Goal: Task Accomplishment & Management: Use online tool/utility

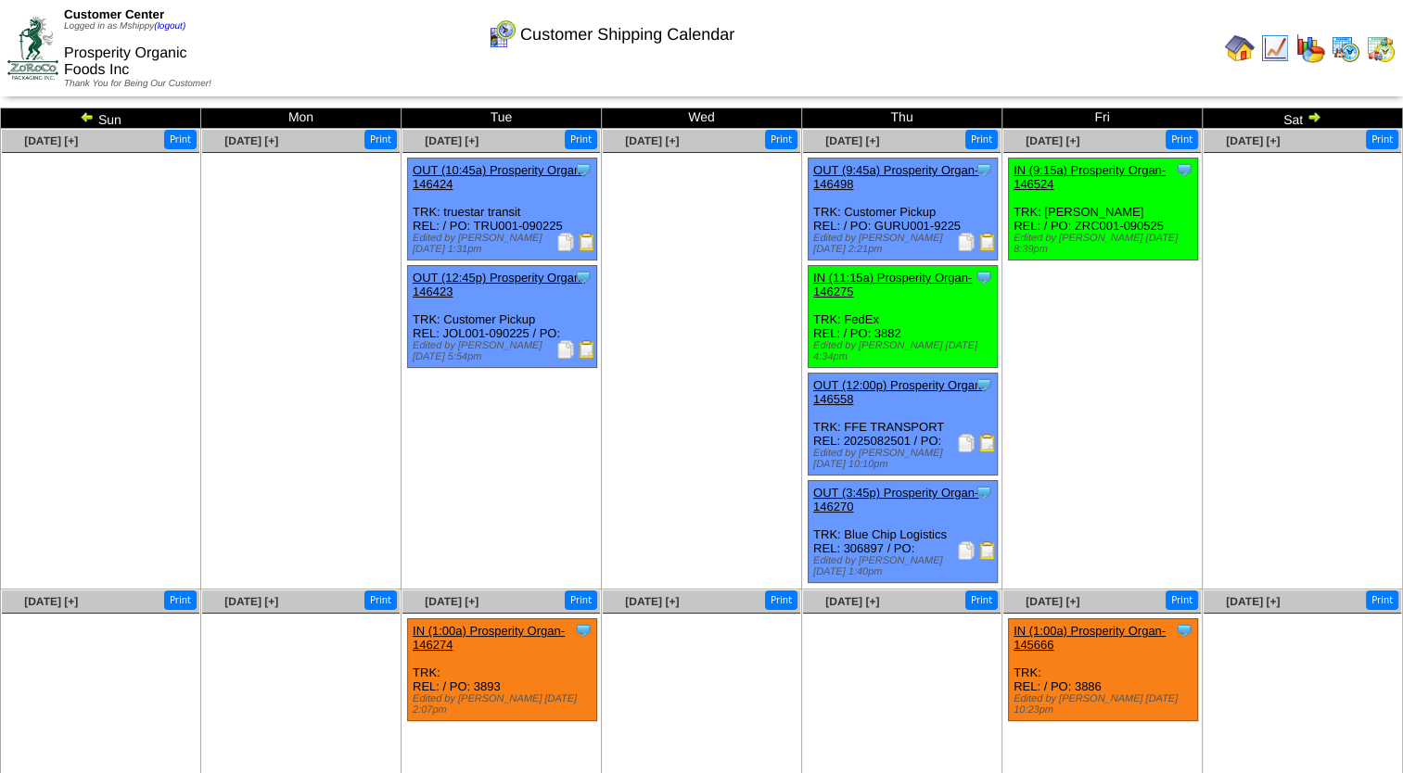
click at [984, 541] on img at bounding box center [987, 550] width 19 height 19
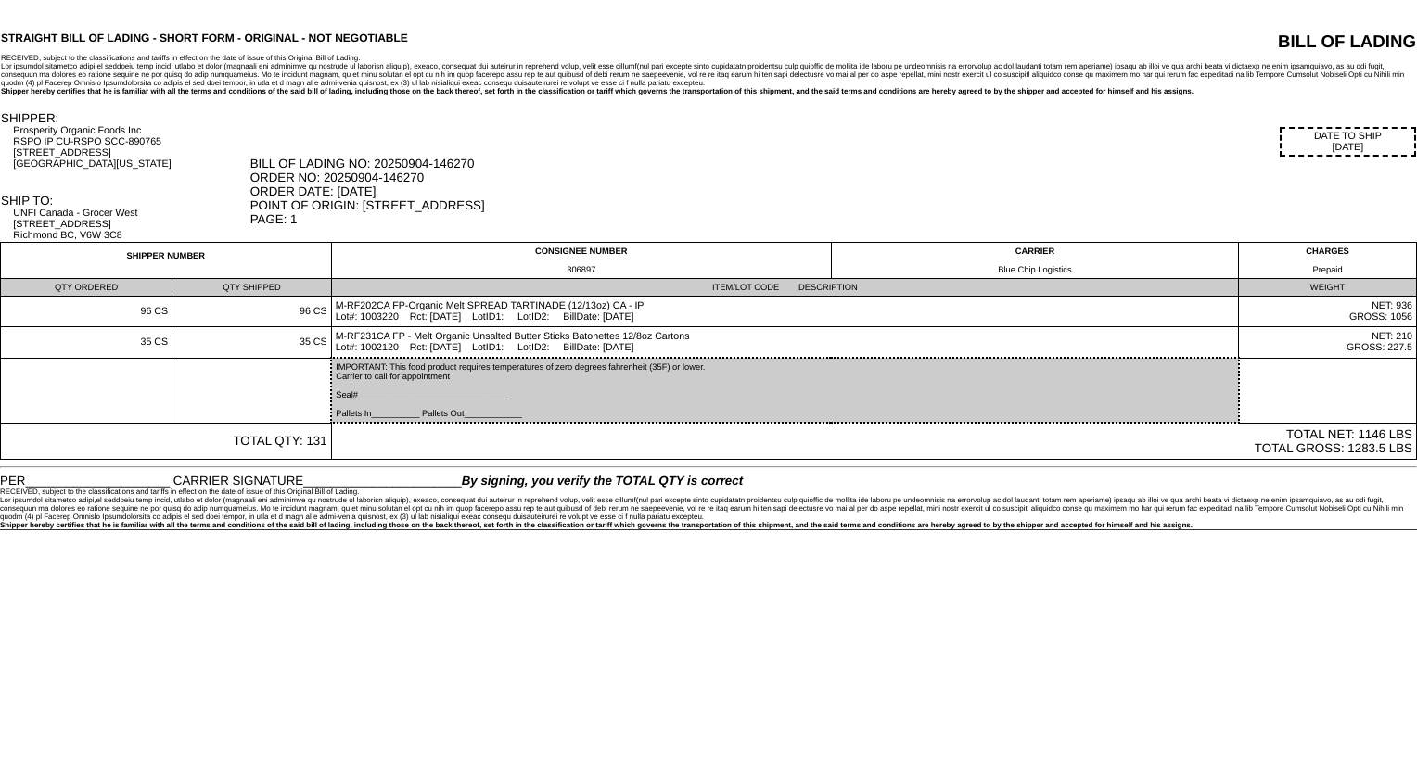
drag, startPoint x: 673, startPoint y: 75, endPoint x: 668, endPoint y: 84, distance: 10.8
